Goal: Task Accomplishment & Management: Manage account settings

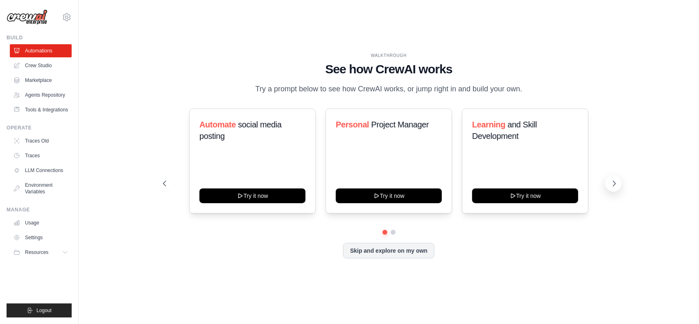
click at [612, 188] on icon at bounding box center [615, 183] width 8 height 8
click at [165, 188] on icon at bounding box center [164, 183] width 8 height 8
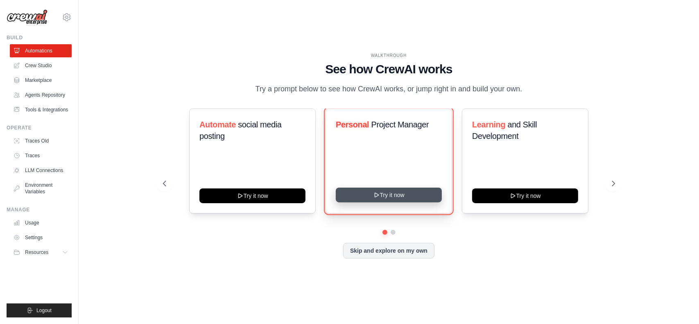
click at [427, 202] on button "Try it now" at bounding box center [389, 195] width 106 height 15
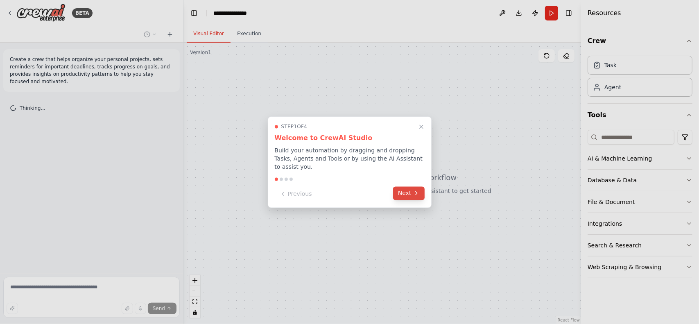
click at [418, 186] on button "Next" at bounding box center [409, 193] width 32 height 14
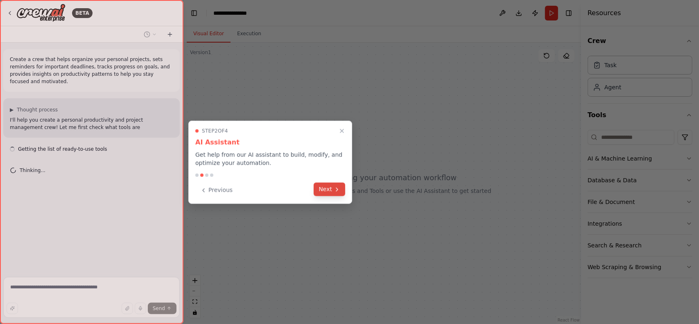
click at [334, 190] on icon at bounding box center [337, 189] width 7 height 7
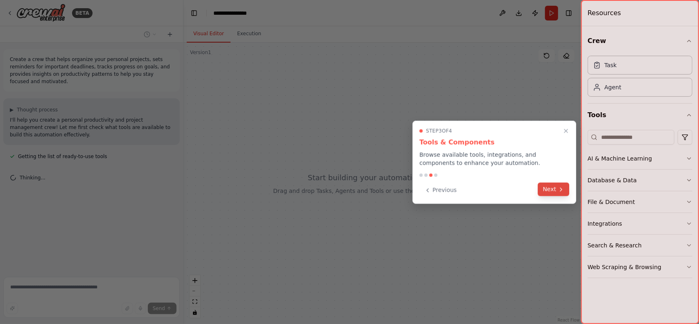
click at [561, 188] on icon at bounding box center [562, 189] width 2 height 3
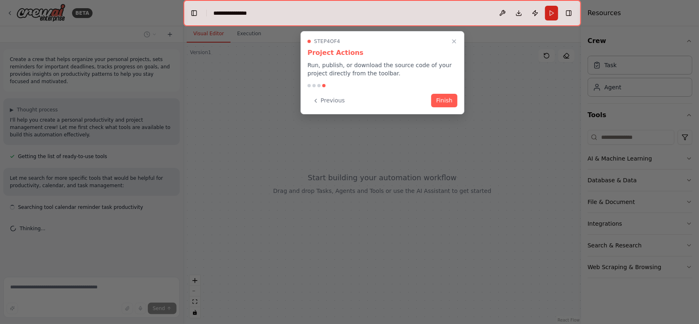
click at [460, 98] on div "Step 4 of 4 Project Actions Run, publish, or download the source code of your p…" at bounding box center [383, 72] width 164 height 83
click at [438, 105] on button "Finish" at bounding box center [444, 100] width 26 height 14
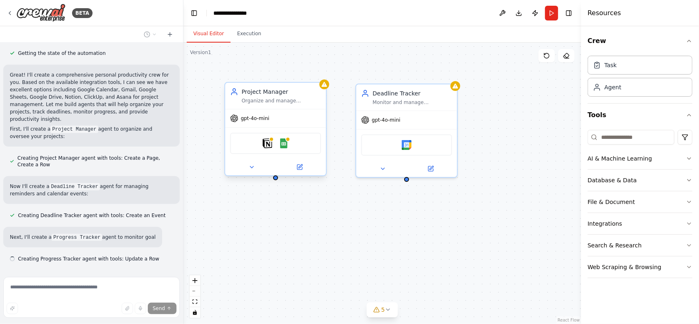
scroll to position [269, 0]
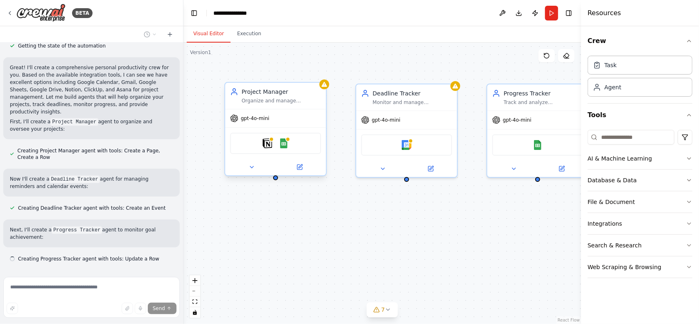
click at [295, 140] on div "Notion Google Sheets" at bounding box center [275, 143] width 91 height 21
click at [612, 68] on div "Task" at bounding box center [611, 65] width 12 height 8
click at [634, 86] on div "Agent" at bounding box center [640, 86] width 105 height 19
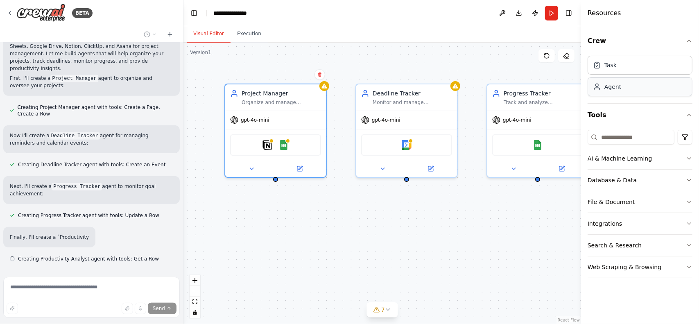
scroll to position [320, 0]
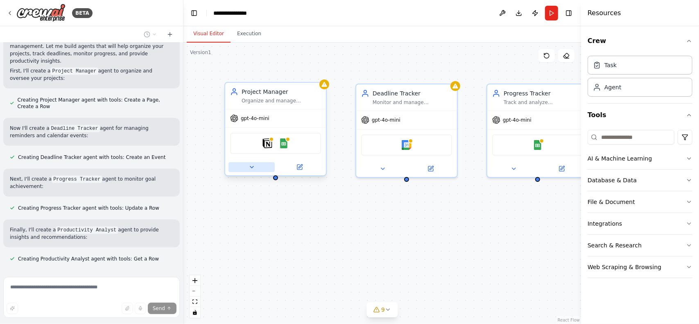
click at [252, 168] on icon at bounding box center [251, 167] width 3 height 2
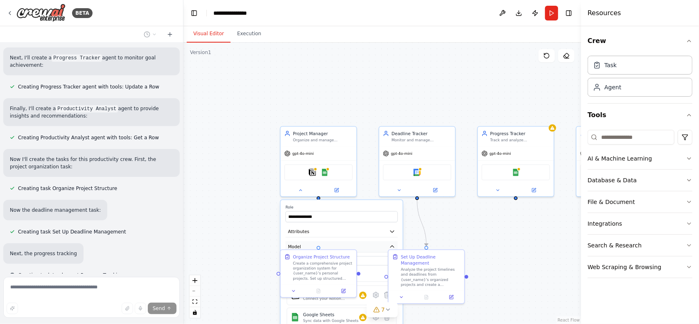
scroll to position [457, 0]
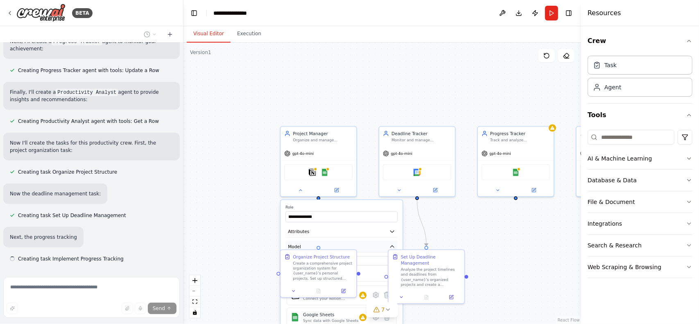
click at [383, 248] on button "Model" at bounding box center [342, 246] width 112 height 11
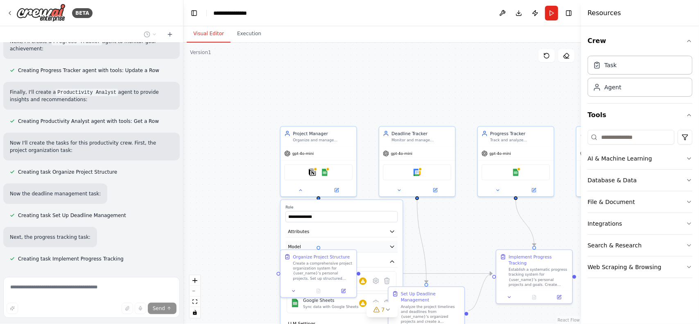
click at [393, 246] on icon "button" at bounding box center [392, 247] width 4 height 2
click at [293, 291] on icon at bounding box center [293, 289] width 5 height 5
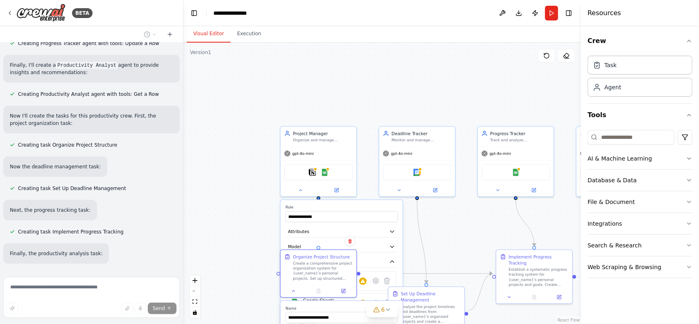
scroll to position [501, 0]
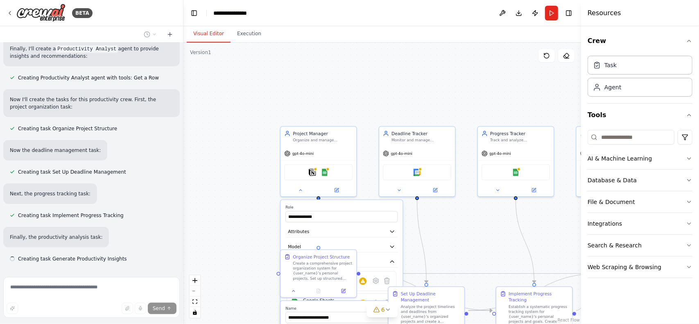
click at [453, 225] on div "**********" at bounding box center [383, 183] width 398 height 281
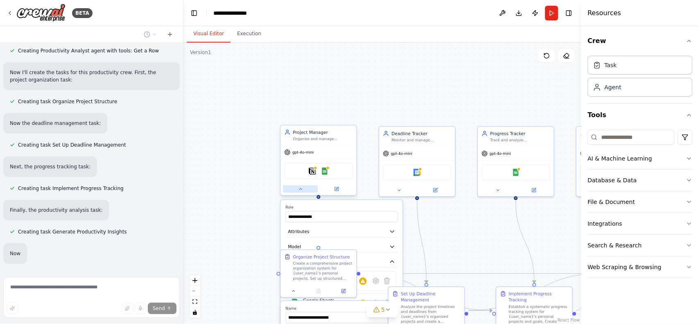
scroll to position [544, 0]
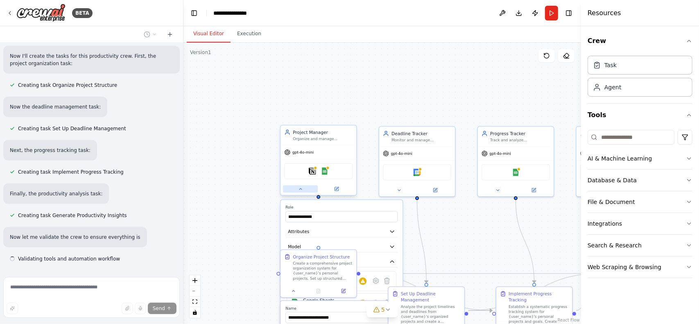
click at [301, 190] on icon at bounding box center [300, 188] width 5 height 5
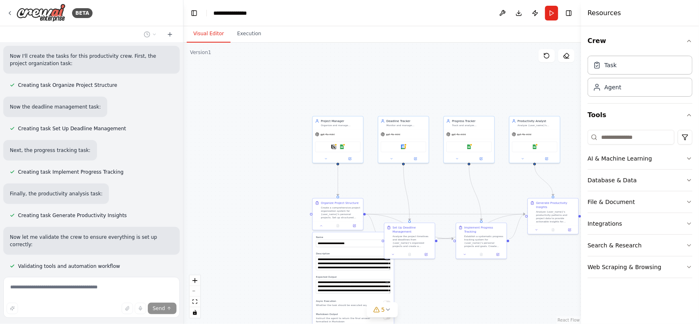
scroll to position [588, 0]
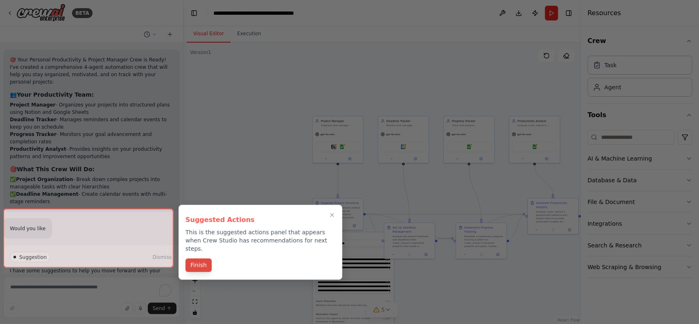
click at [202, 259] on button "Finish" at bounding box center [199, 266] width 26 height 14
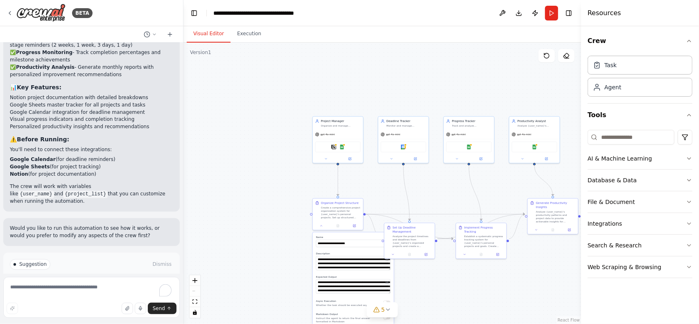
scroll to position [980, 0]
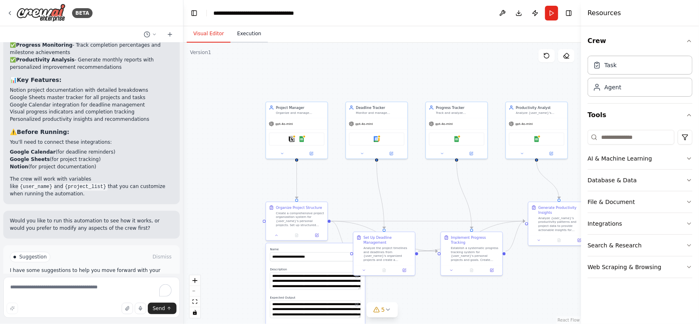
click at [259, 37] on button "Execution" at bounding box center [249, 33] width 37 height 17
click at [204, 32] on button "Visual Editor" at bounding box center [209, 33] width 44 height 17
click at [49, 9] on img at bounding box center [40, 13] width 49 height 18
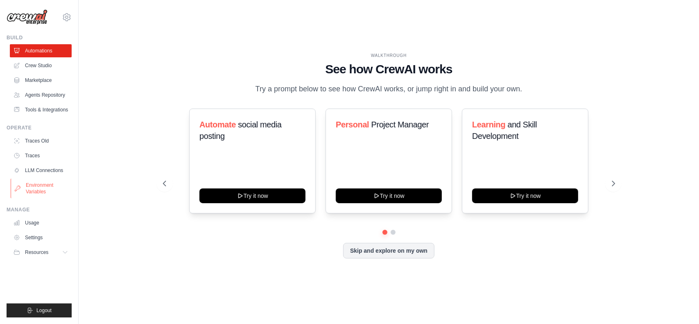
click at [45, 189] on link "Environment Variables" at bounding box center [42, 189] width 62 height 20
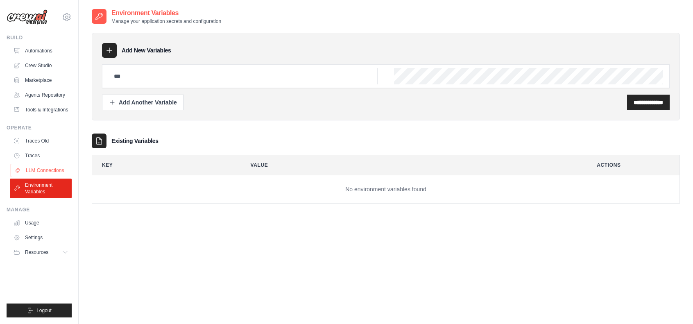
click at [40, 176] on link "LLM Connections" at bounding box center [42, 170] width 62 height 13
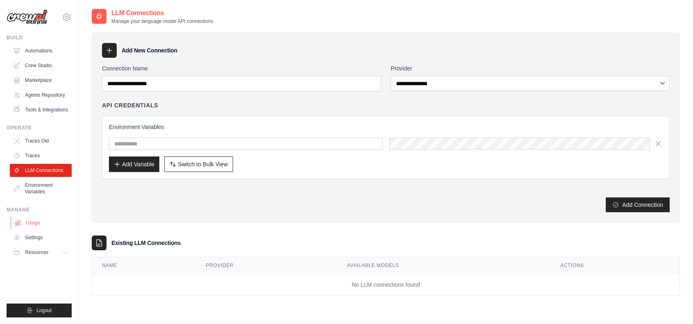
click at [48, 229] on link "Usage" at bounding box center [42, 222] width 62 height 13
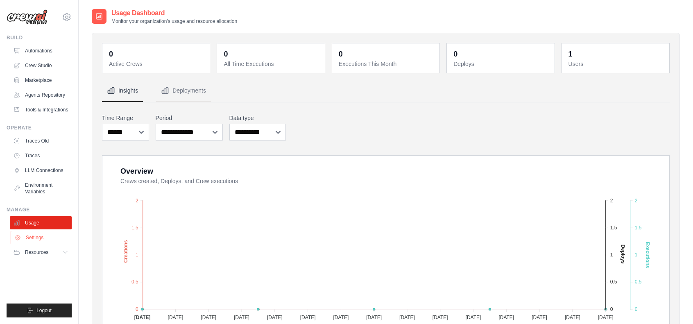
click at [39, 244] on link "Settings" at bounding box center [42, 237] width 62 height 13
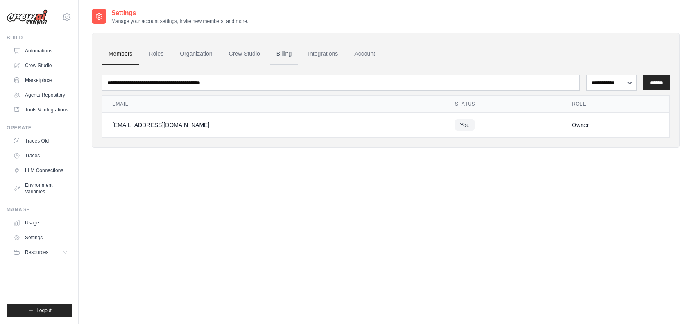
click at [293, 55] on link "Billing" at bounding box center [284, 54] width 28 height 22
click at [152, 53] on link "Roles" at bounding box center [156, 54] width 28 height 22
